Goal: Task Accomplishment & Management: Manage account settings

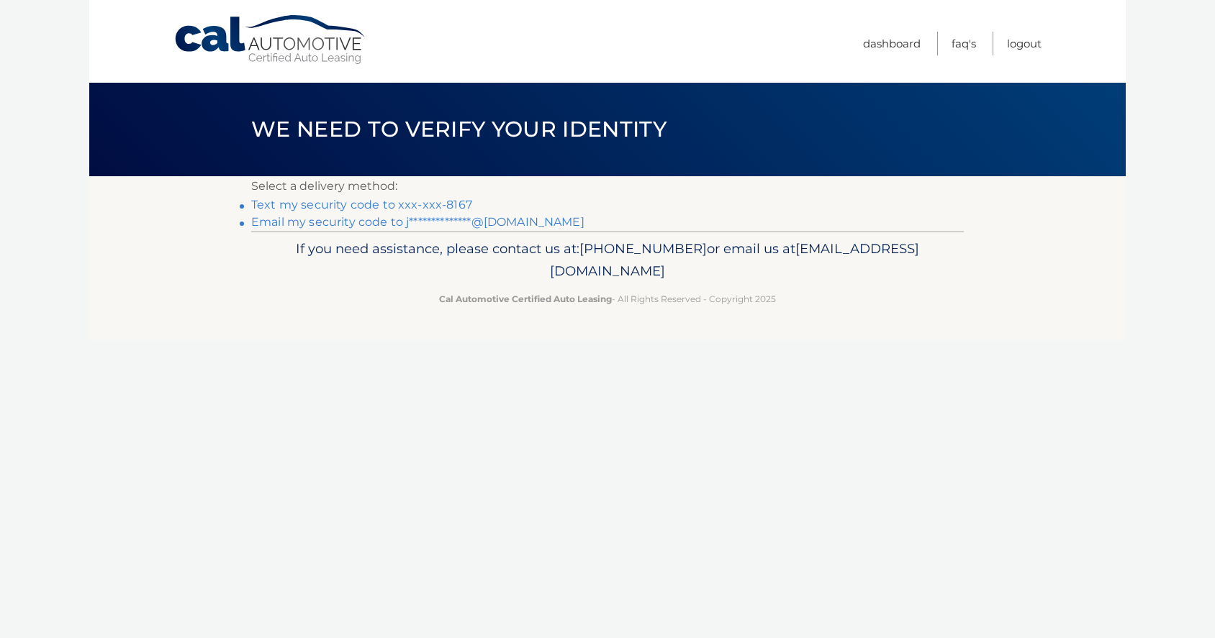
click at [373, 207] on link "Text my security code to xxx-xxx-8167" at bounding box center [361, 205] width 221 height 14
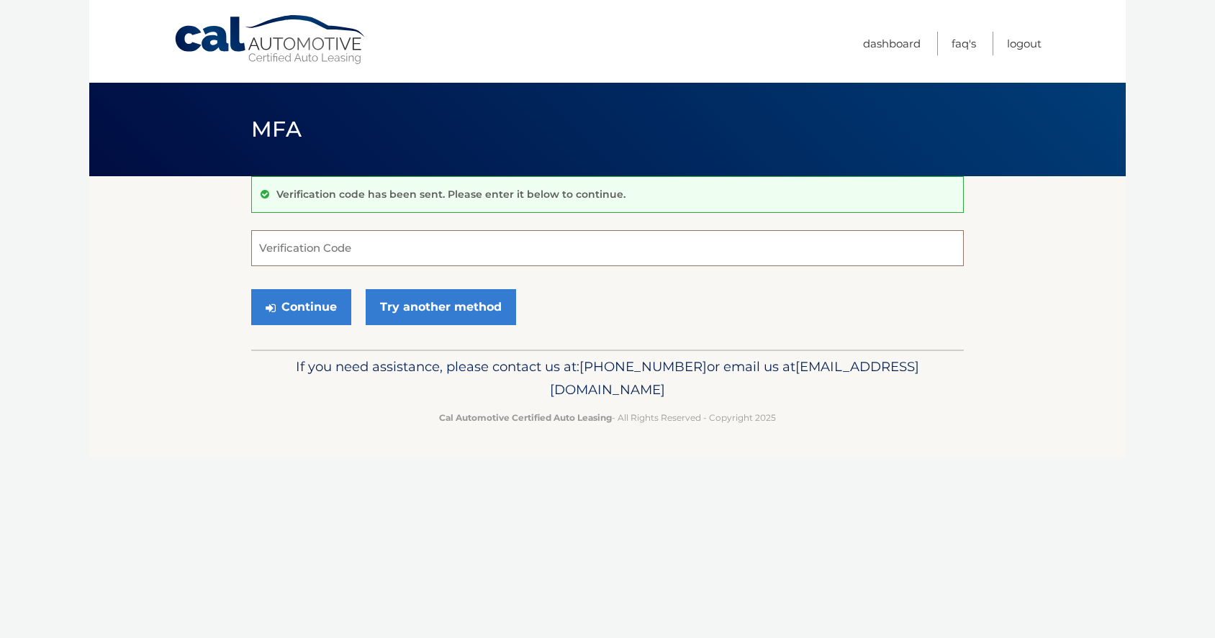
click at [356, 252] on input "Verification Code" at bounding box center [607, 248] width 712 height 36
type input "308463"
click at [251, 289] on button "Continue" at bounding box center [301, 307] width 100 height 36
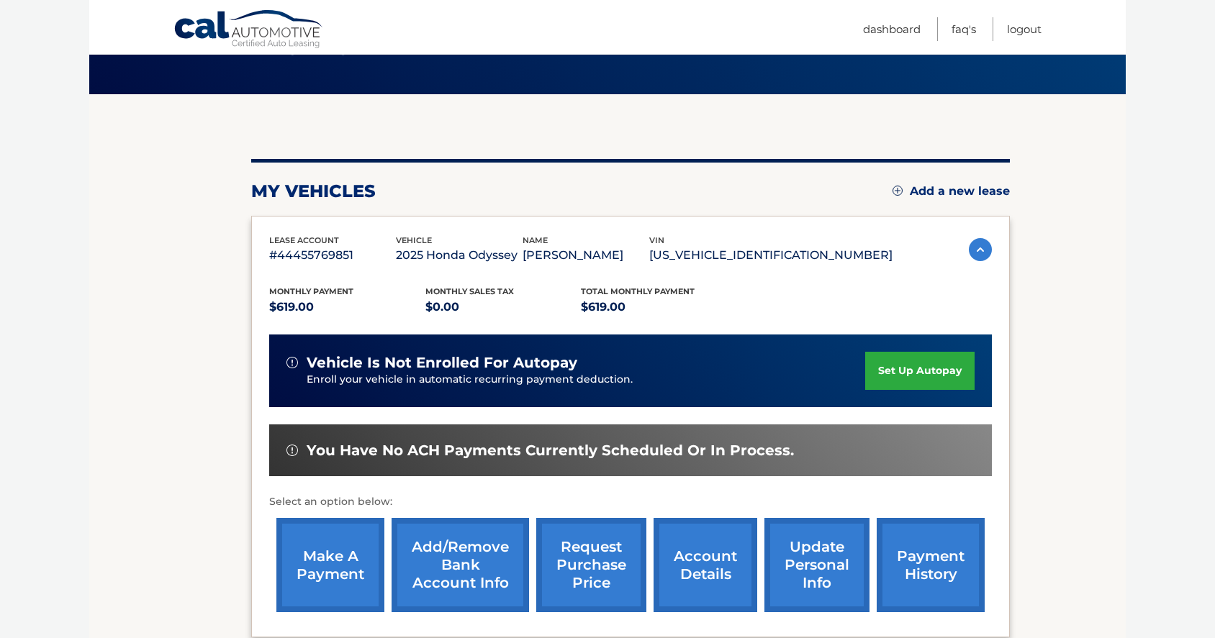
scroll to position [217, 0]
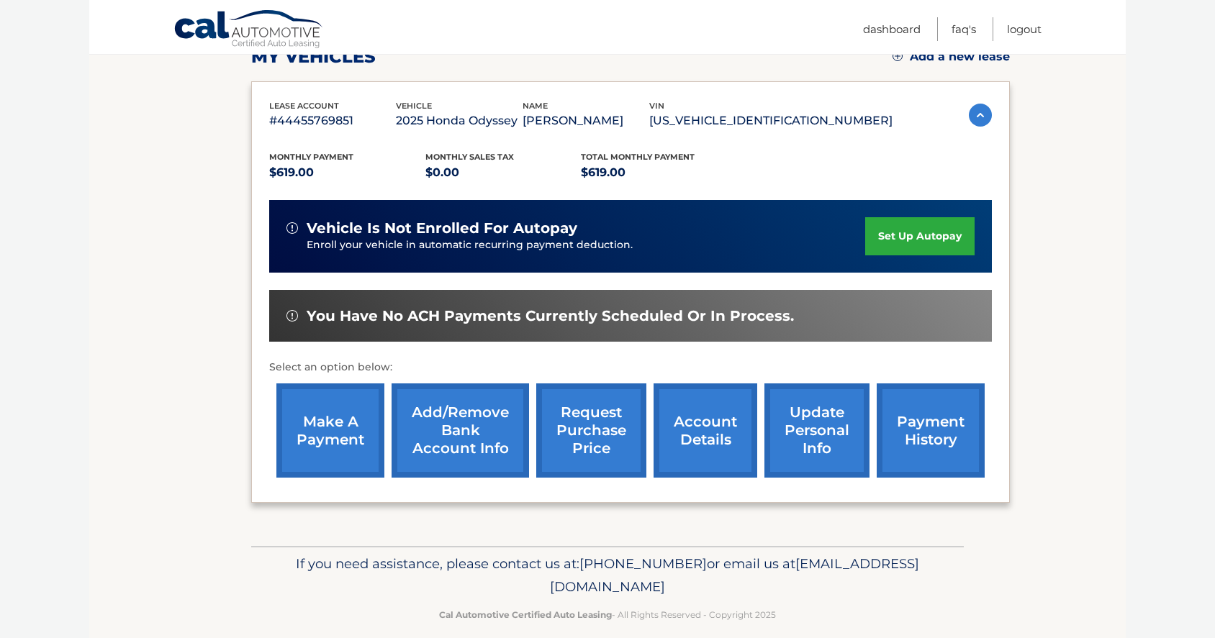
click at [313, 448] on link "make a payment" at bounding box center [330, 431] width 108 height 94
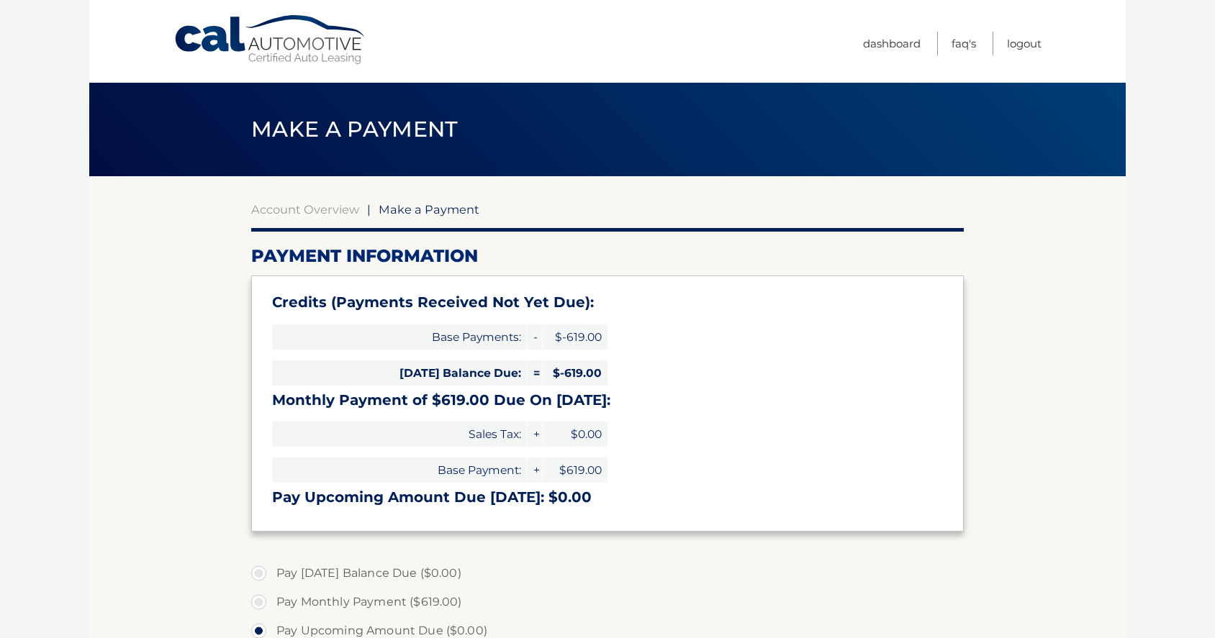
select select "YWM3ZTBhOWQtYjEyNi00NzQxLWFkNDEtNzdlMjAzNTIwZTk3"
